Goal: Task Accomplishment & Management: Complete application form

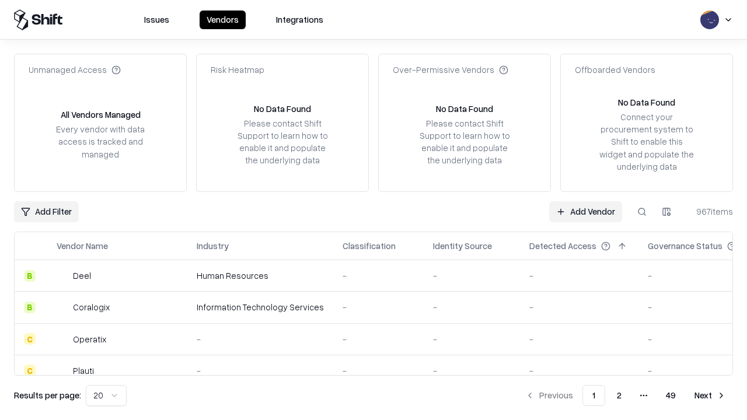
click at [585, 211] on link "Add Vendor" at bounding box center [585, 211] width 73 height 21
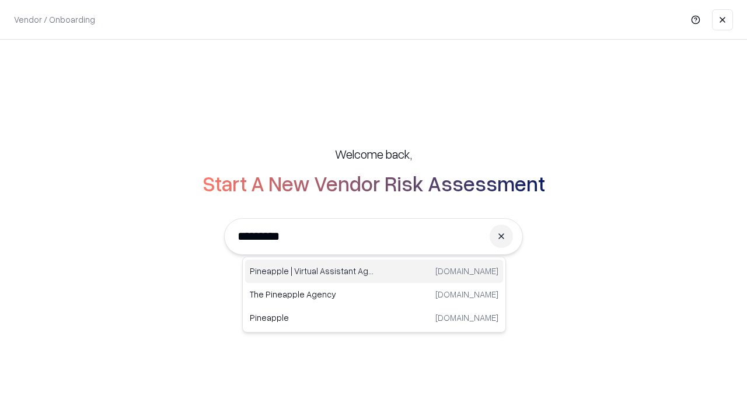
click at [374, 271] on div "Pineapple | Virtual Assistant Agency [DOMAIN_NAME]" at bounding box center [374, 271] width 258 height 23
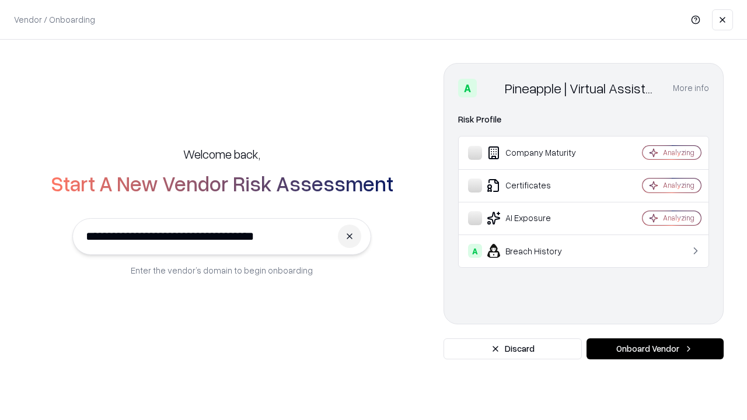
type input "**********"
click at [655, 349] on button "Onboard Vendor" at bounding box center [655, 349] width 137 height 21
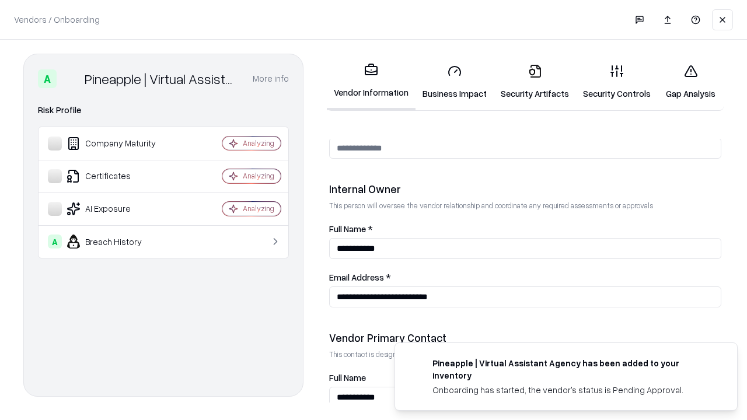
scroll to position [605, 0]
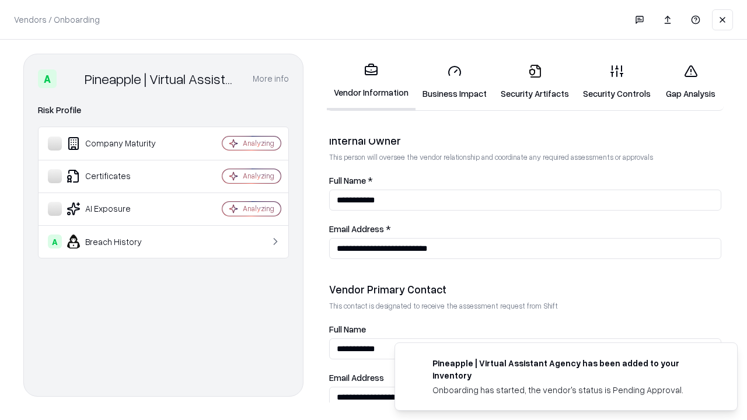
click at [535, 82] on link "Security Artifacts" at bounding box center [535, 82] width 82 height 54
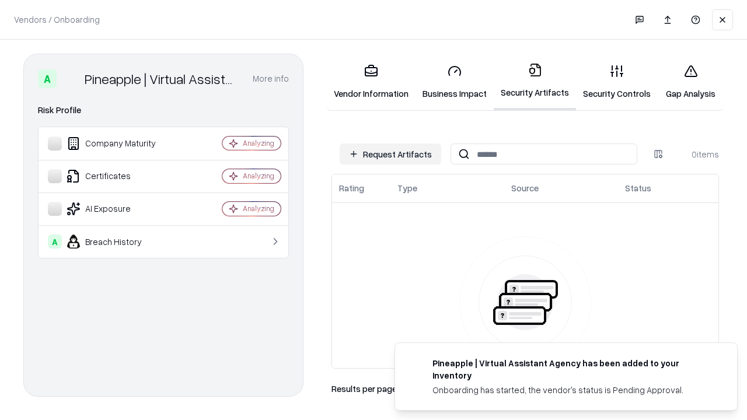
click at [390, 154] on button "Request Artifacts" at bounding box center [391, 154] width 102 height 21
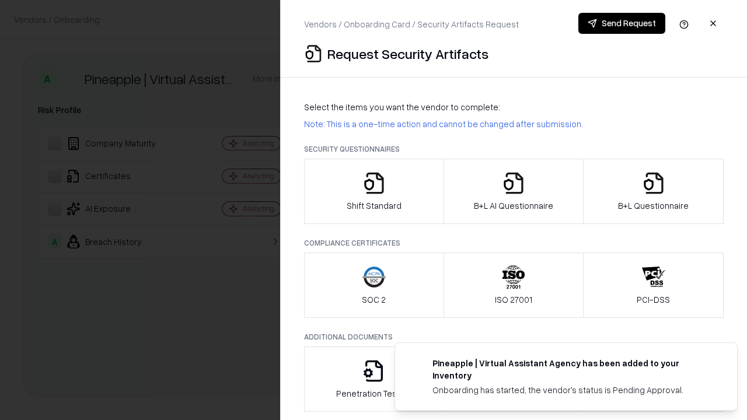
click at [653, 191] on icon "button" at bounding box center [653, 183] width 23 height 23
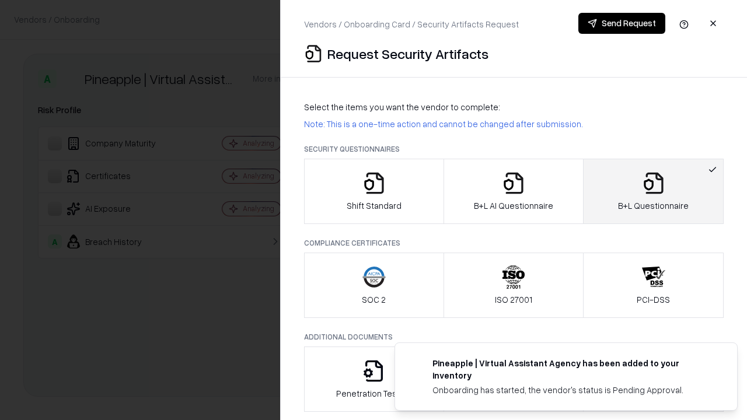
click at [513, 191] on icon "button" at bounding box center [513, 183] width 23 height 23
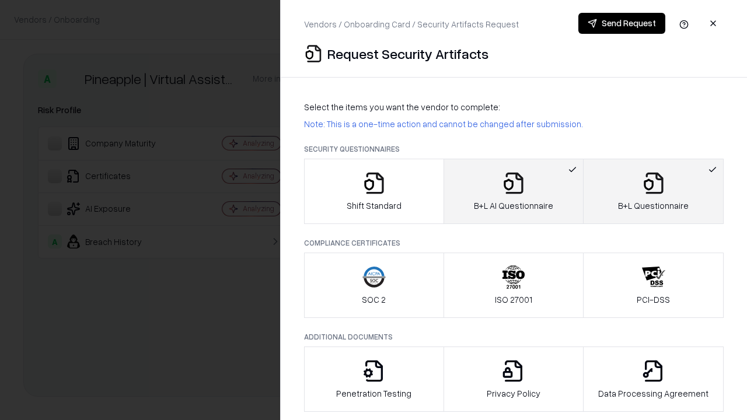
click at [622, 23] on button "Send Request" at bounding box center [621, 23] width 87 height 21
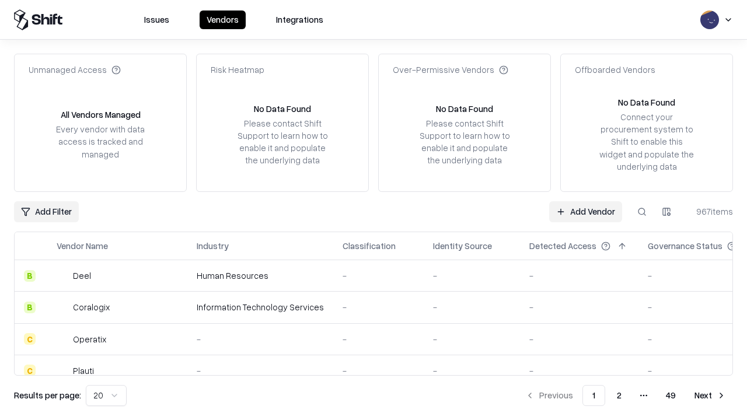
click at [642, 211] on button at bounding box center [641, 211] width 21 height 21
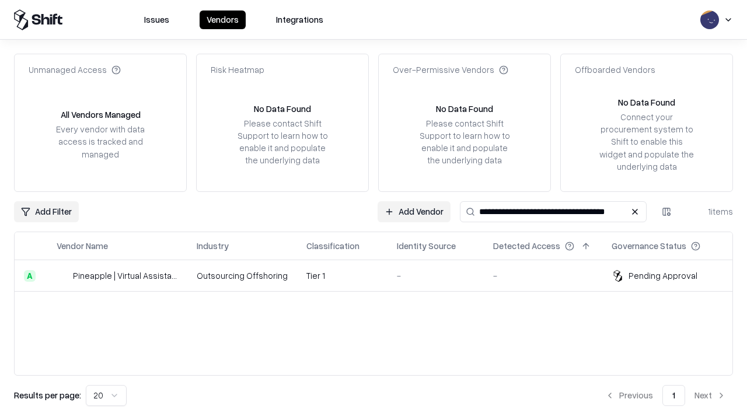
type input "**********"
click at [381, 275] on td "Tier 1" at bounding box center [342, 276] width 90 height 32
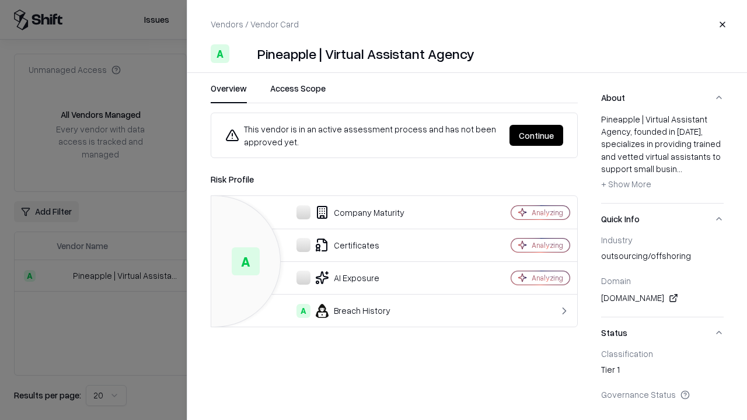
click at [536, 135] on button "Continue" at bounding box center [537, 135] width 54 height 21
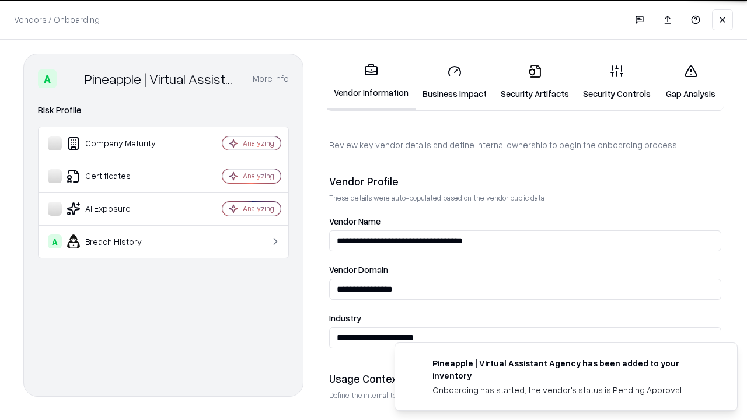
click at [535, 82] on link "Security Artifacts" at bounding box center [535, 82] width 82 height 54
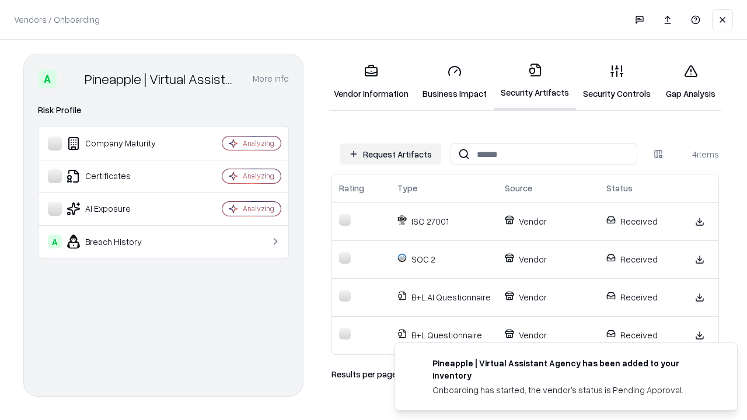
click at [690, 82] on link "Gap Analysis" at bounding box center [691, 82] width 66 height 54
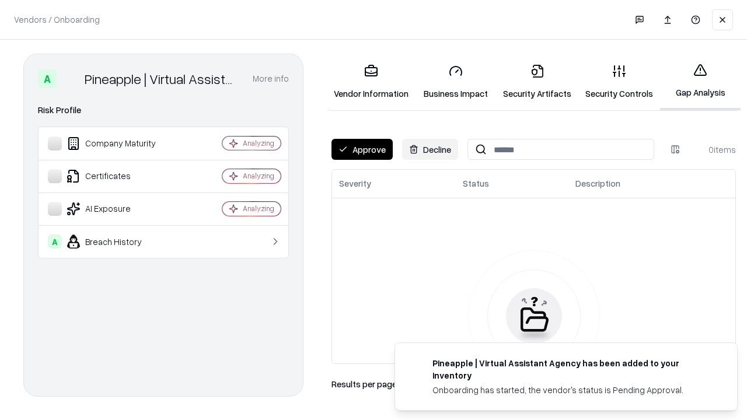
click at [362, 149] on button "Approve" at bounding box center [362, 149] width 61 height 21
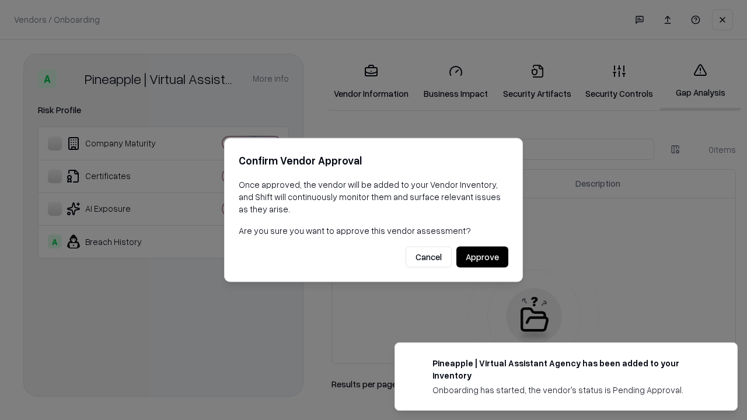
click at [482, 257] on button "Approve" at bounding box center [482, 257] width 52 height 21
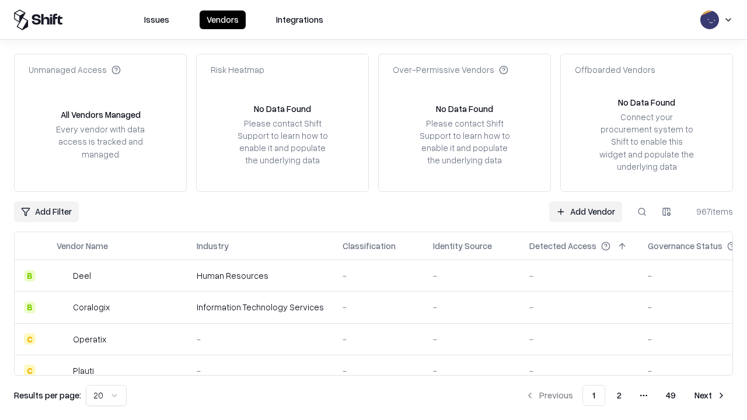
type input "**********"
click at [585, 211] on link "Add Vendor" at bounding box center [585, 211] width 73 height 21
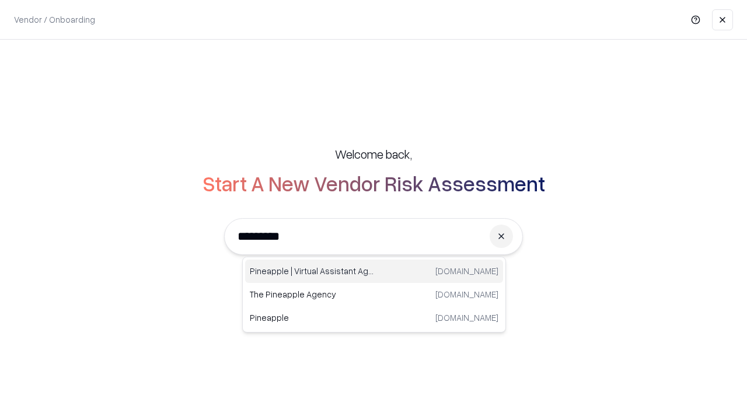
click at [374, 271] on div "Pineapple | Virtual Assistant Agency [DOMAIN_NAME]" at bounding box center [374, 271] width 258 height 23
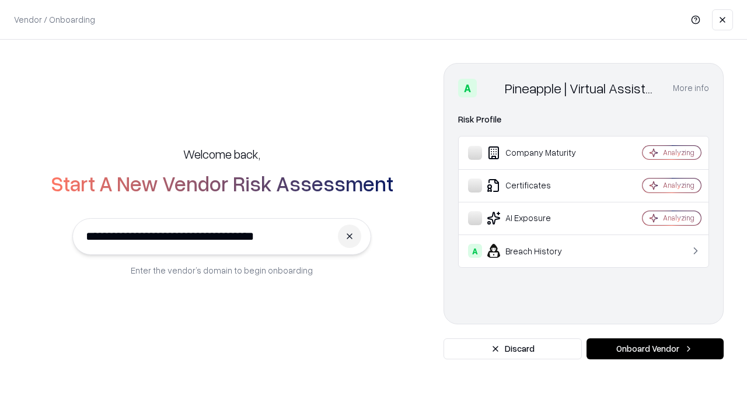
type input "**********"
click at [655, 349] on button "Onboard Vendor" at bounding box center [655, 349] width 137 height 21
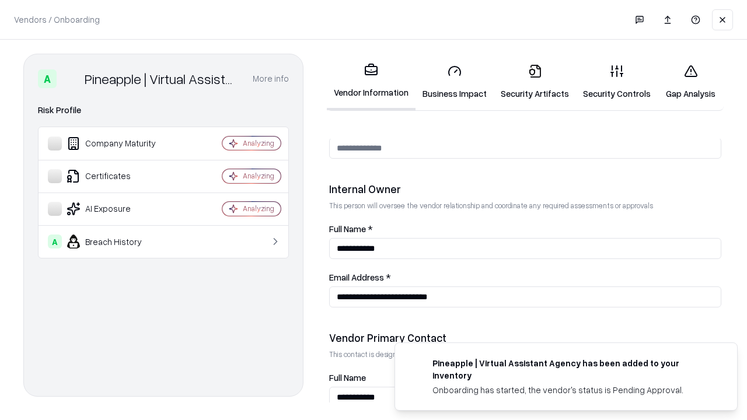
scroll to position [605, 0]
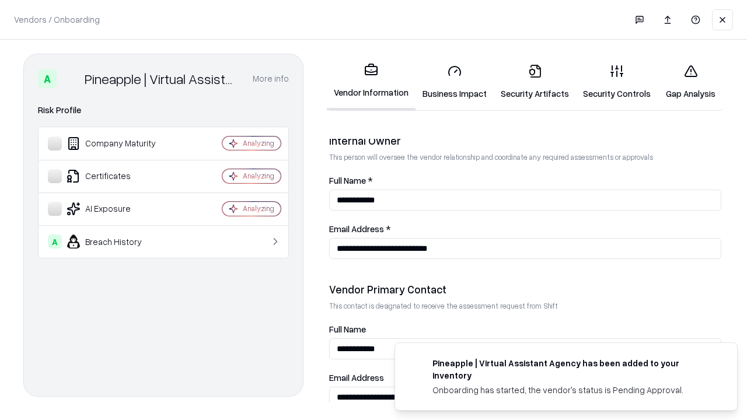
click at [690, 82] on link "Gap Analysis" at bounding box center [691, 82] width 66 height 54
